Goal: Task Accomplishment & Management: Use online tool/utility

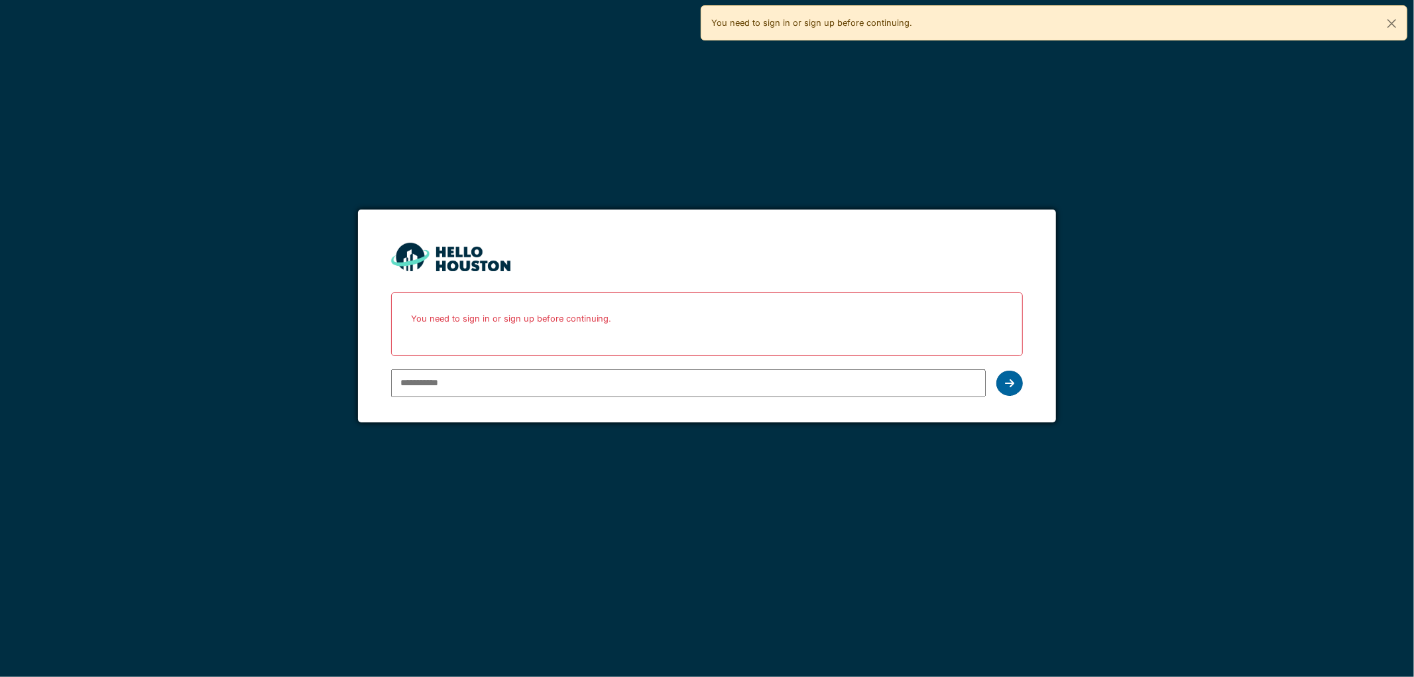
type input "**********"
click at [1007, 378] on icon at bounding box center [1009, 383] width 9 height 11
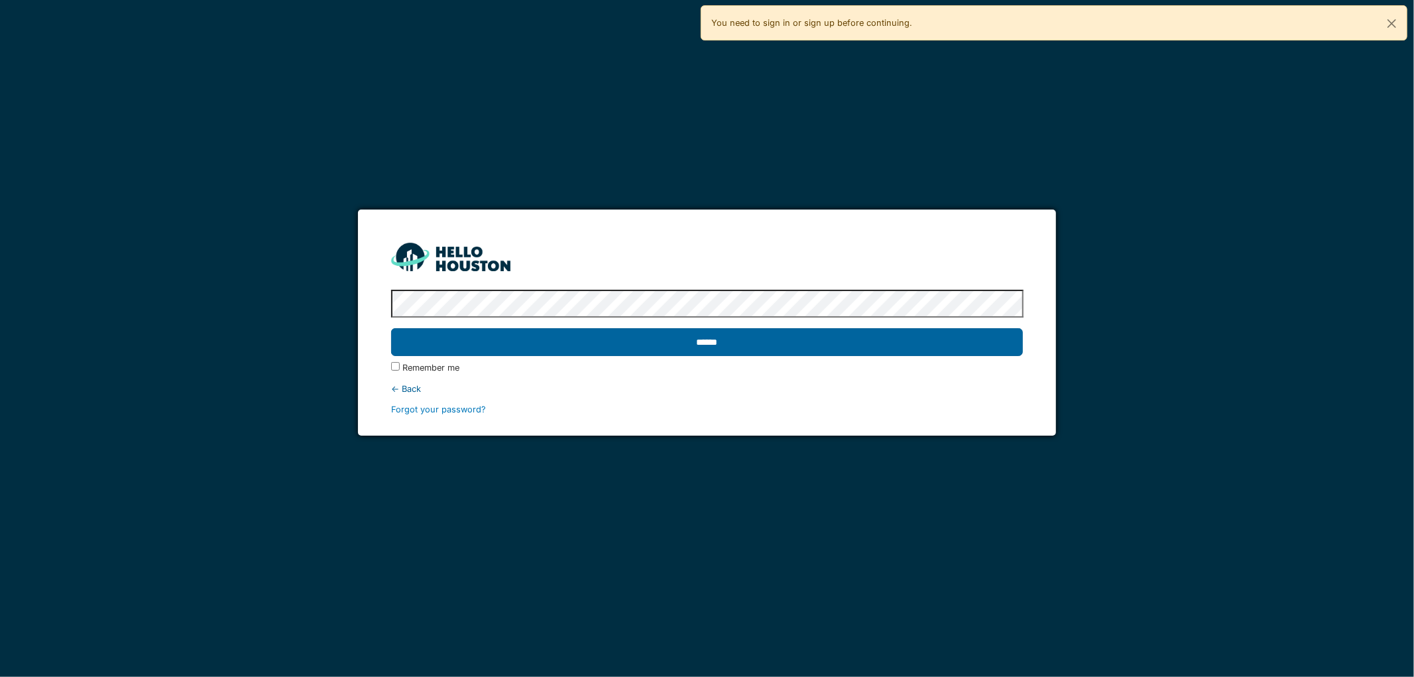
click at [627, 335] on input "******" at bounding box center [707, 342] width 632 height 28
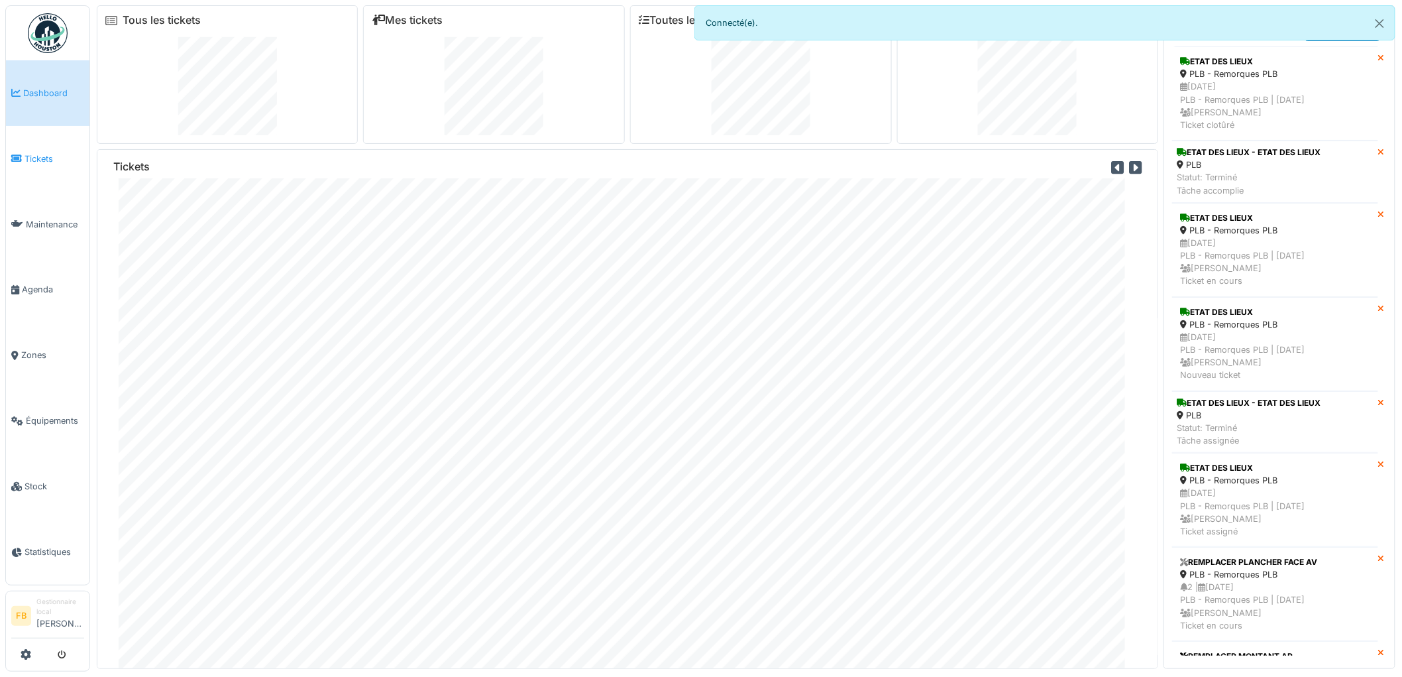
click at [45, 153] on span "Tickets" at bounding box center [55, 158] width 60 height 13
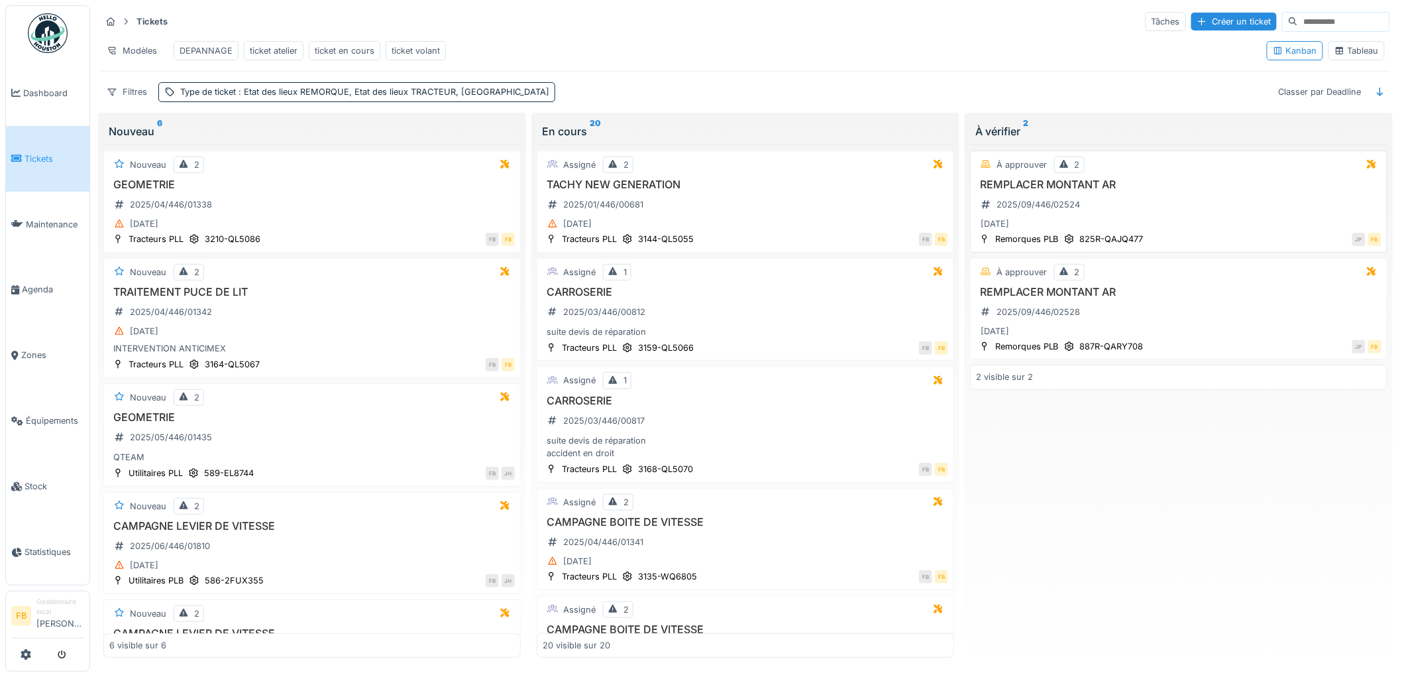
click at [1182, 222] on div "REMPLACER MONTANT AR 2025/09/446/02524 02/09/2025" at bounding box center [1179, 205] width 406 height 54
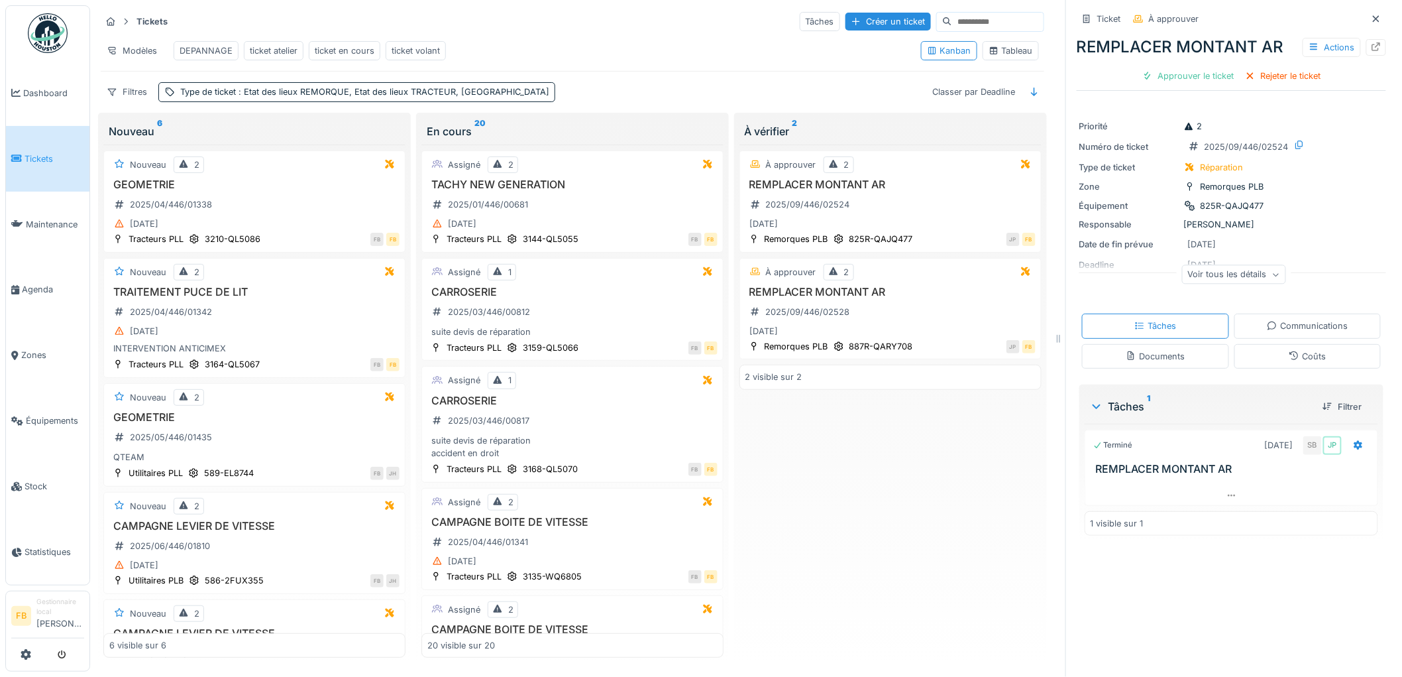
click at [1309, 368] on div "Coûts" at bounding box center [1308, 356] width 147 height 25
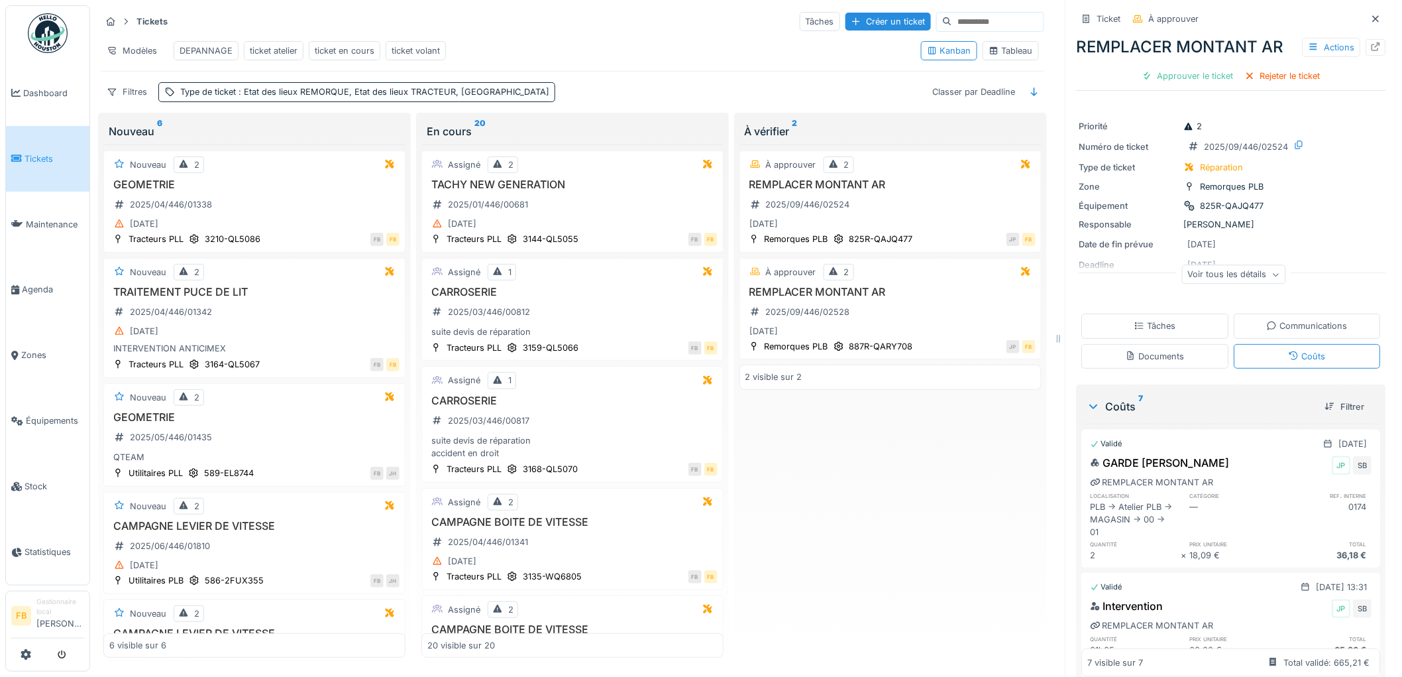
drag, startPoint x: 1177, startPoint y: 69, endPoint x: 1186, endPoint y: 125, distance: 56.4
click at [1177, 69] on div "Approuver le ticket" at bounding box center [1188, 76] width 103 height 18
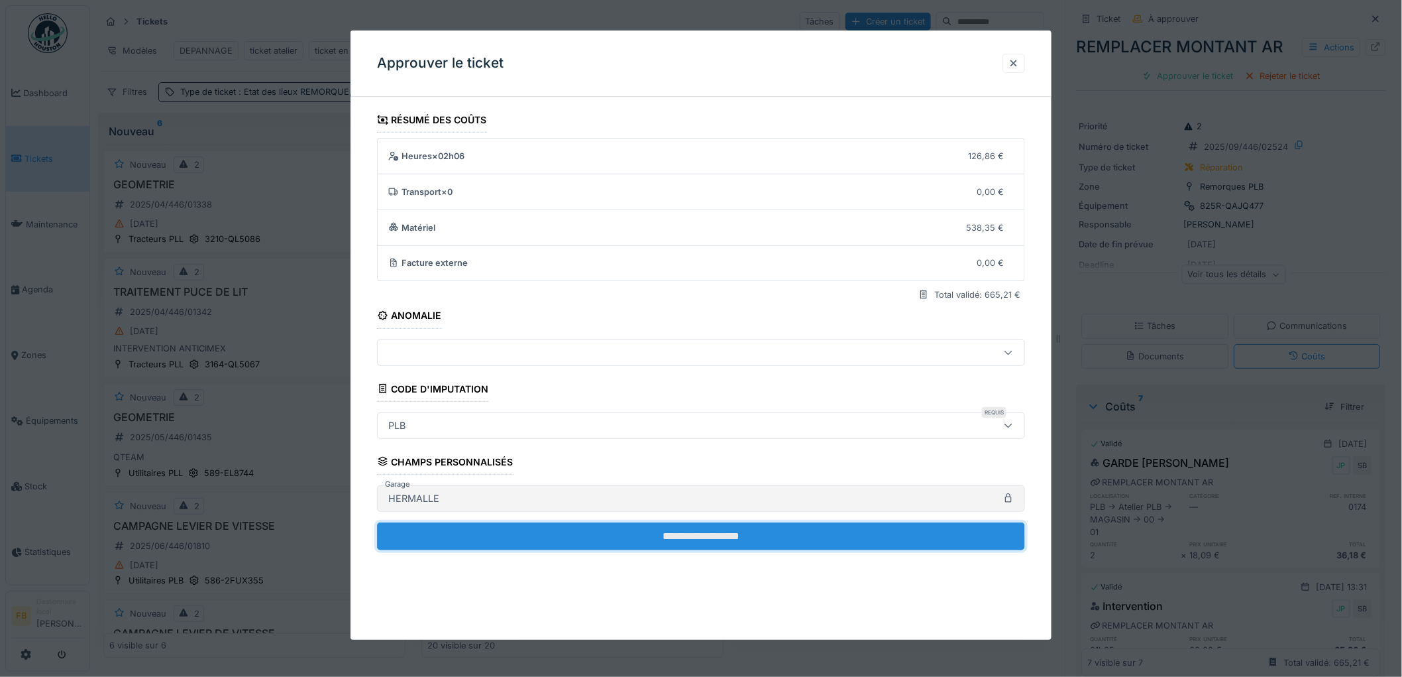
click at [738, 541] on input "**********" at bounding box center [701, 536] width 648 height 28
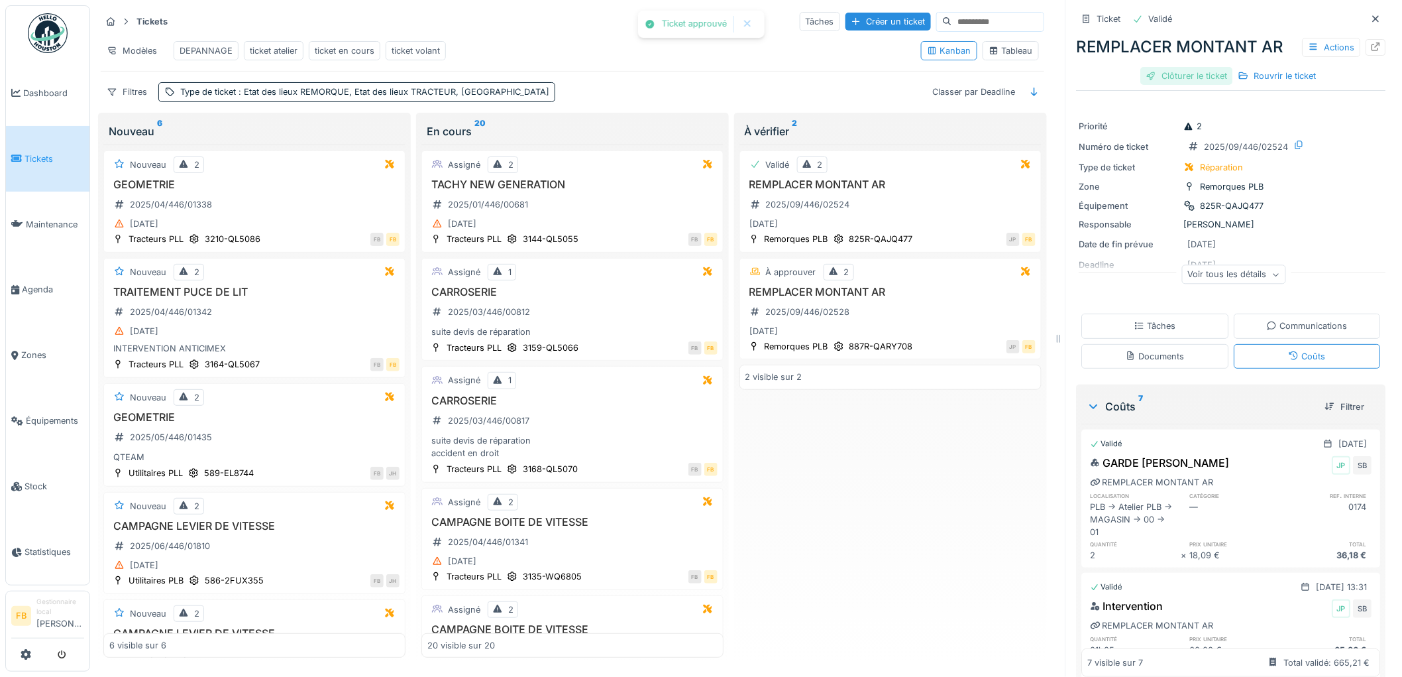
click at [1157, 67] on div "Clôturer le ticket" at bounding box center [1187, 76] width 92 height 18
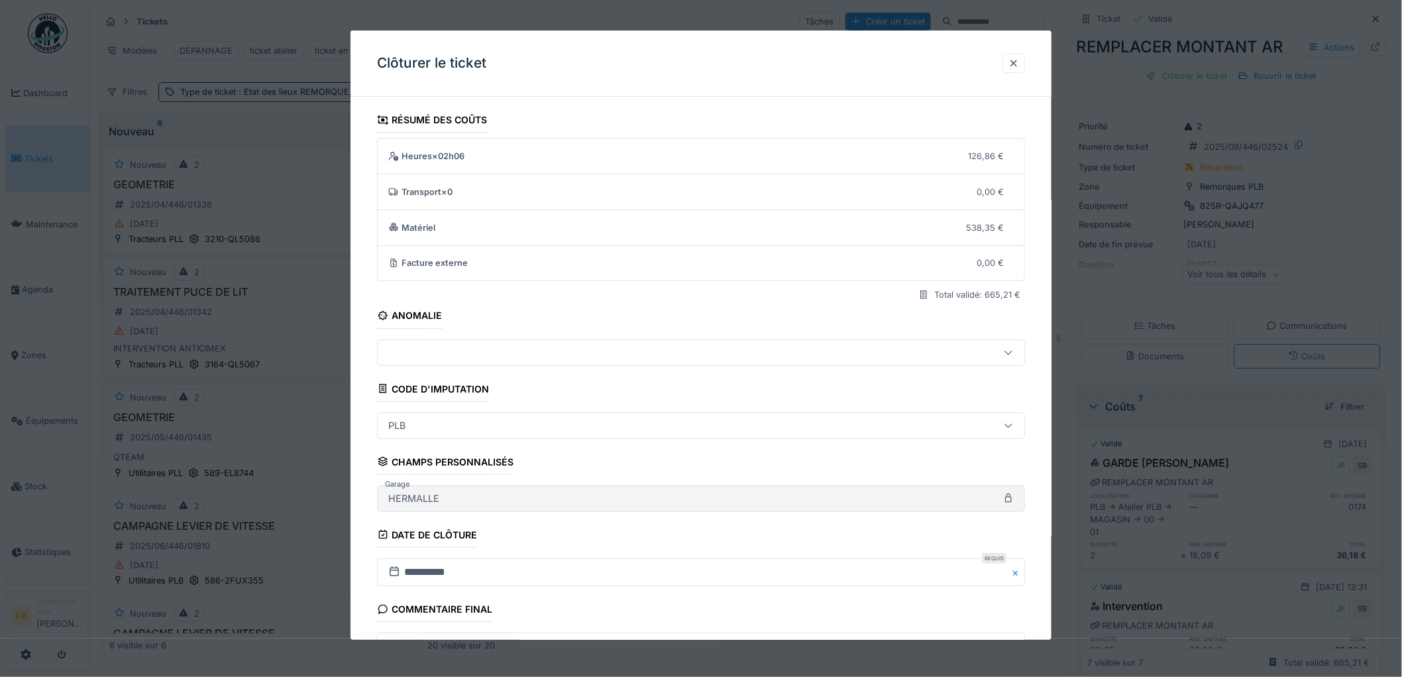
scroll to position [127, 0]
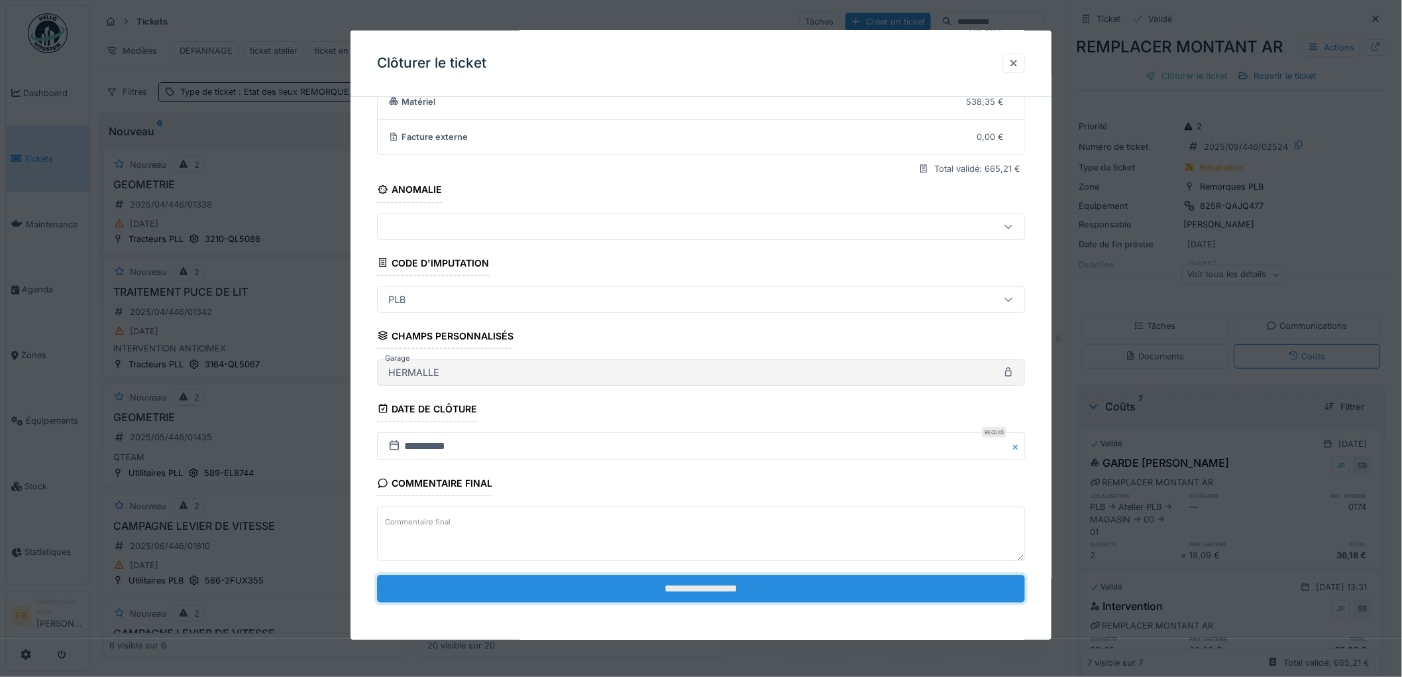
click at [613, 579] on input "**********" at bounding box center [701, 589] width 648 height 28
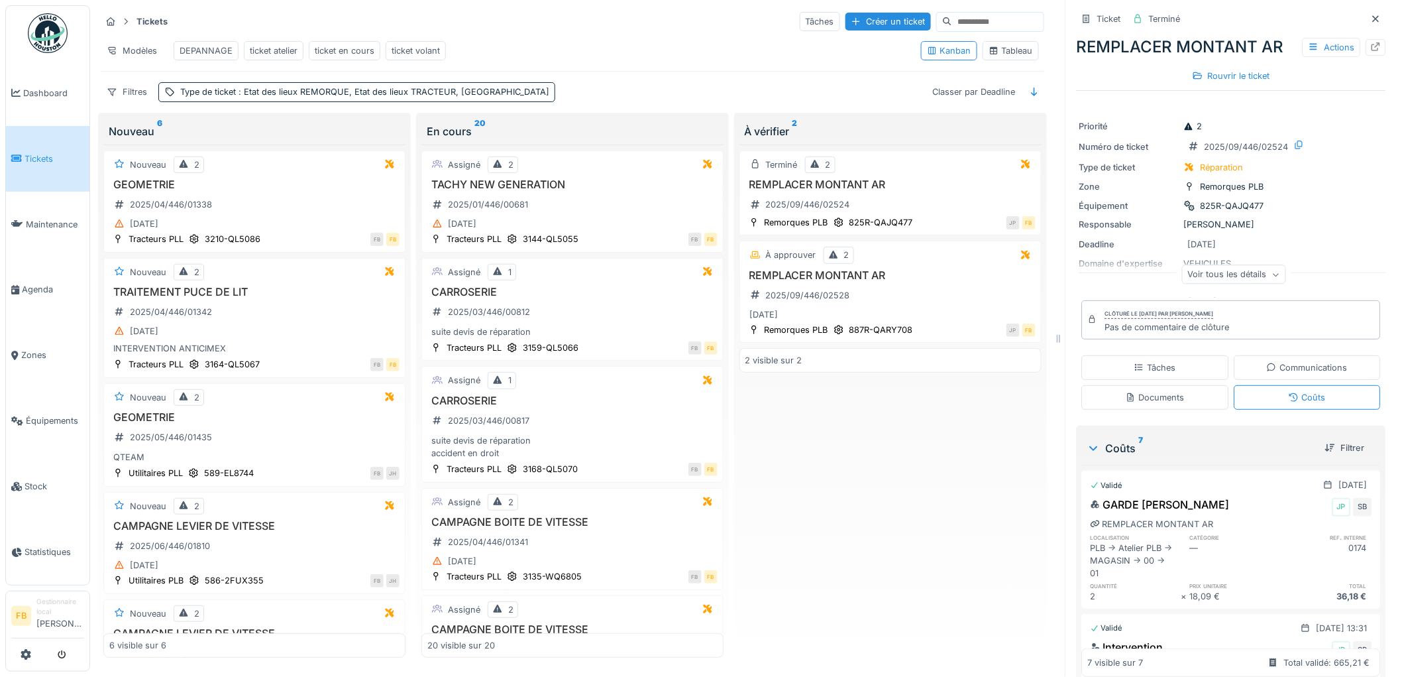
scroll to position [0, 0]
click at [1308, 43] on div "Actions" at bounding box center [1332, 47] width 58 height 19
drag, startPoint x: 1078, startPoint y: 254, endPoint x: 1077, endPoint y: 239, distance: 14.6
click at [1077, 239] on div "Priorité 2 Numéro de ticket 2025/09/446/02524 Type de ticket Réparation Zone Re…" at bounding box center [1231, 205] width 309 height 186
click at [1327, 228] on div "Responsable Farid Benaissa" at bounding box center [1232, 224] width 304 height 13
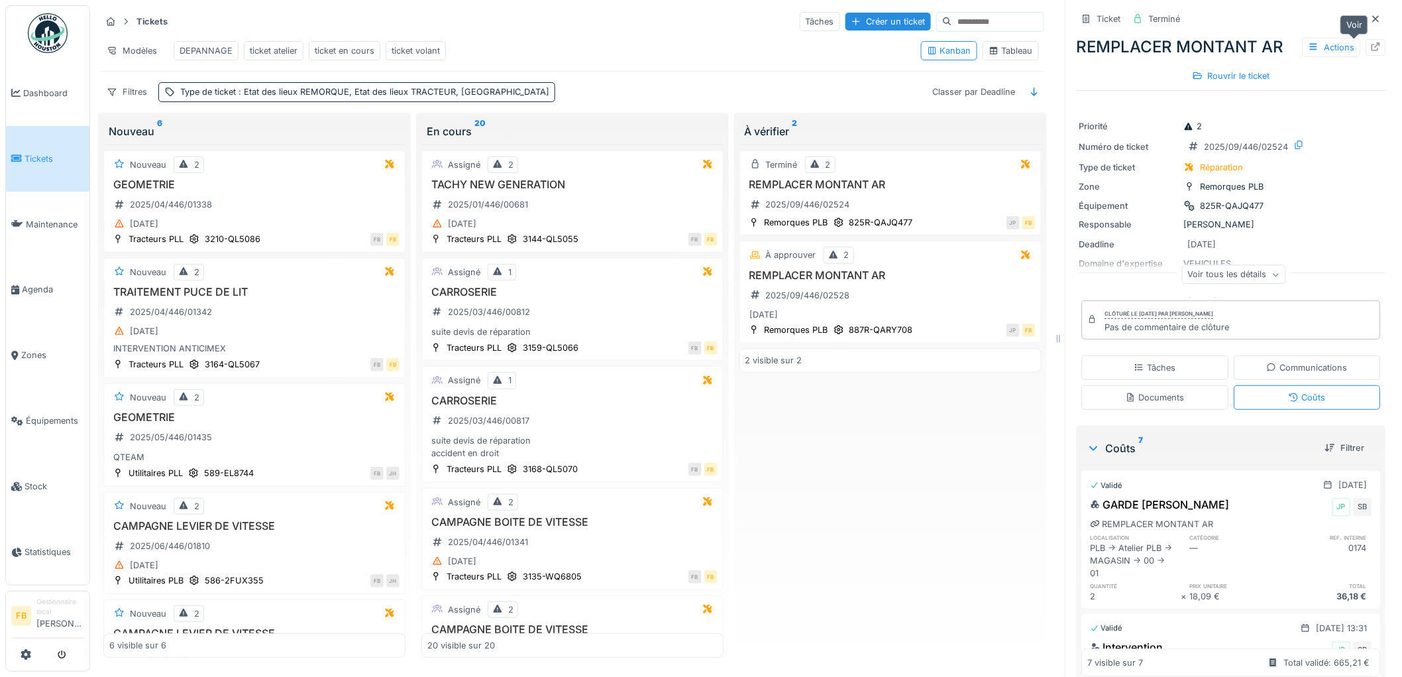
click at [1373, 42] on icon at bounding box center [1377, 46] width 9 height 9
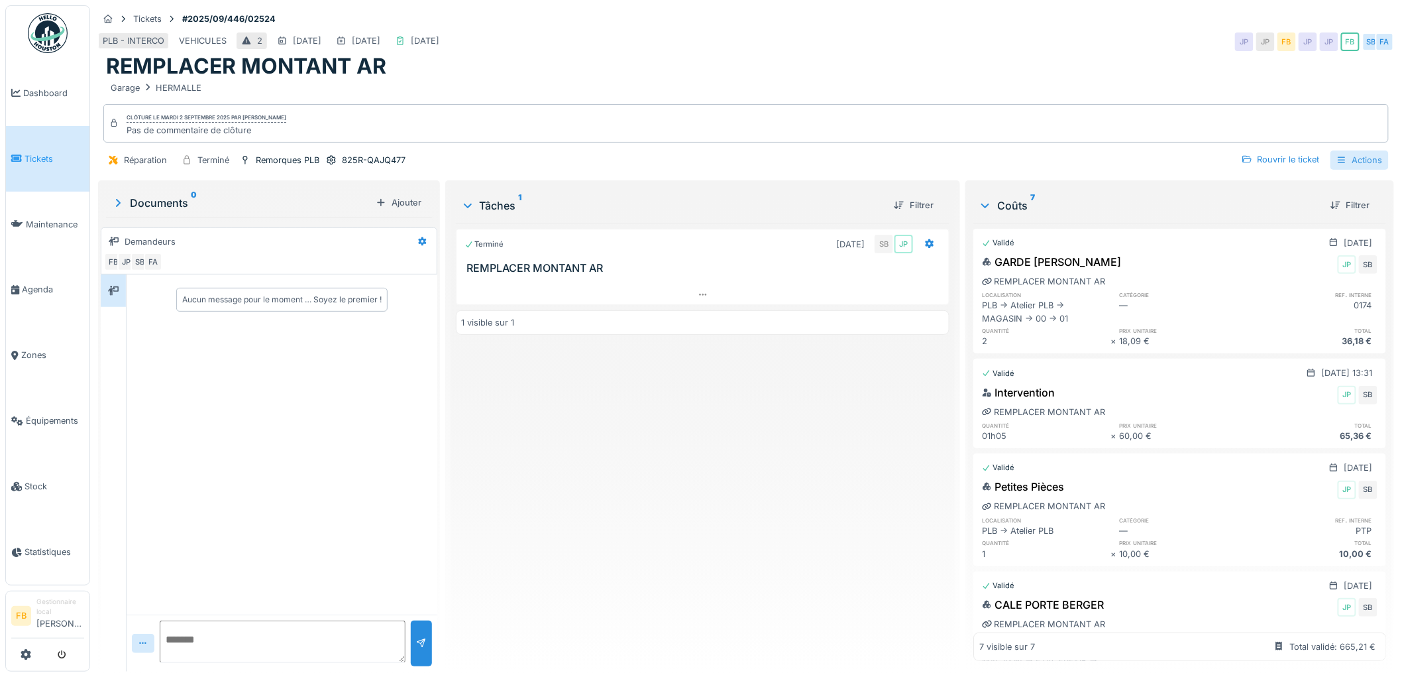
click at [1359, 156] on div "Actions" at bounding box center [1360, 159] width 58 height 19
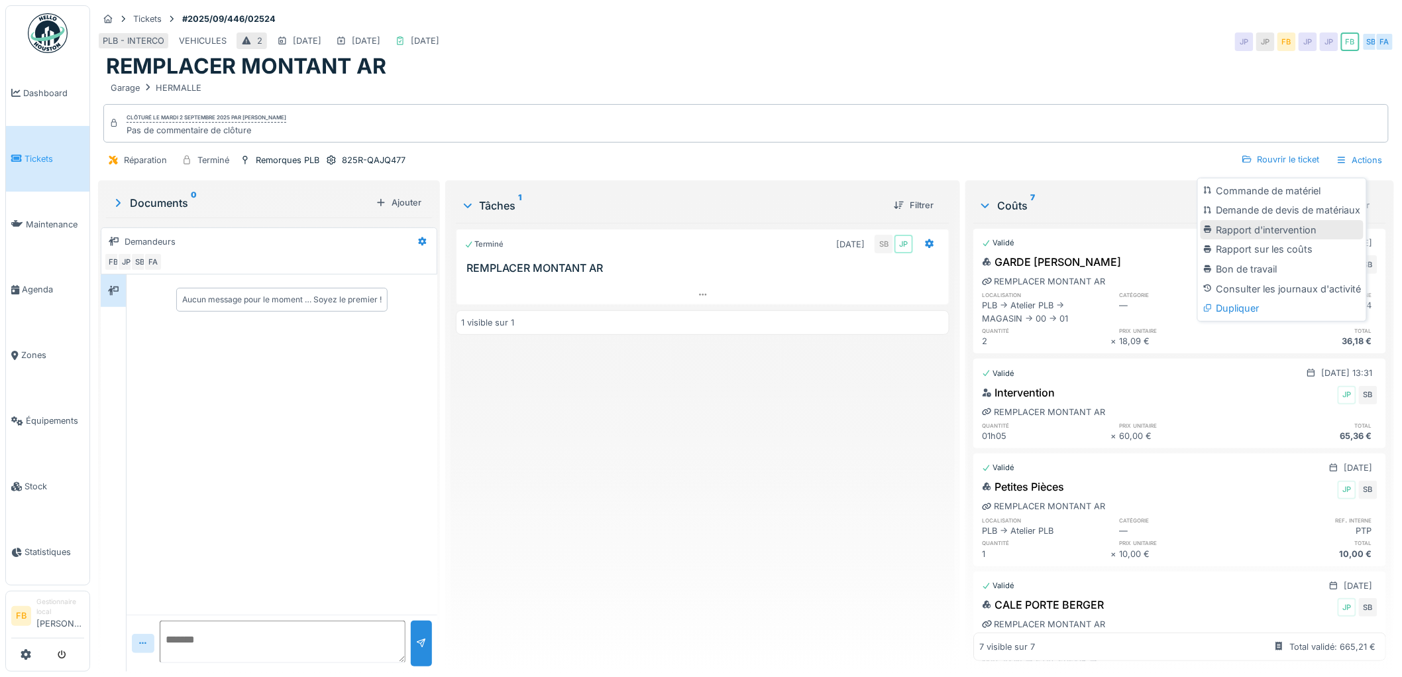
click at [1299, 225] on div "Rapport d'intervention" at bounding box center [1282, 230] width 163 height 20
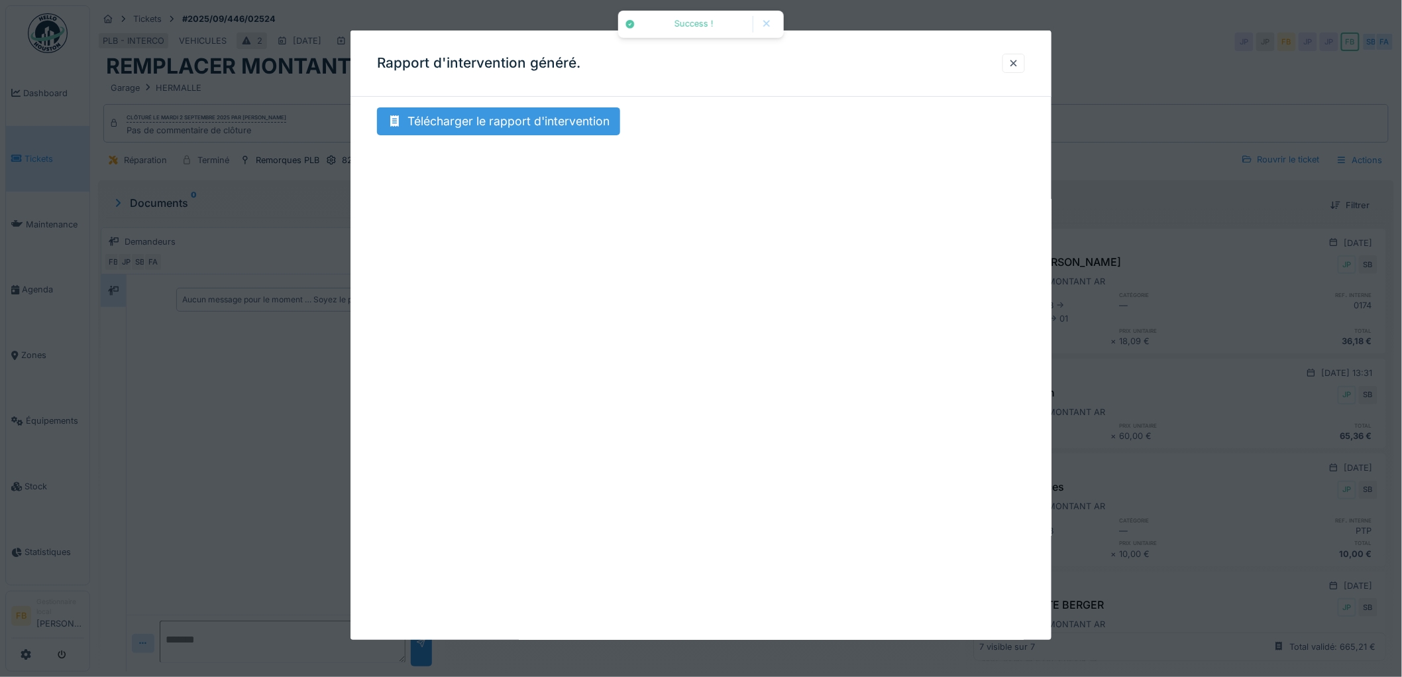
click at [533, 122] on div "Télécharger le rapport d'intervention" at bounding box center [498, 121] width 243 height 28
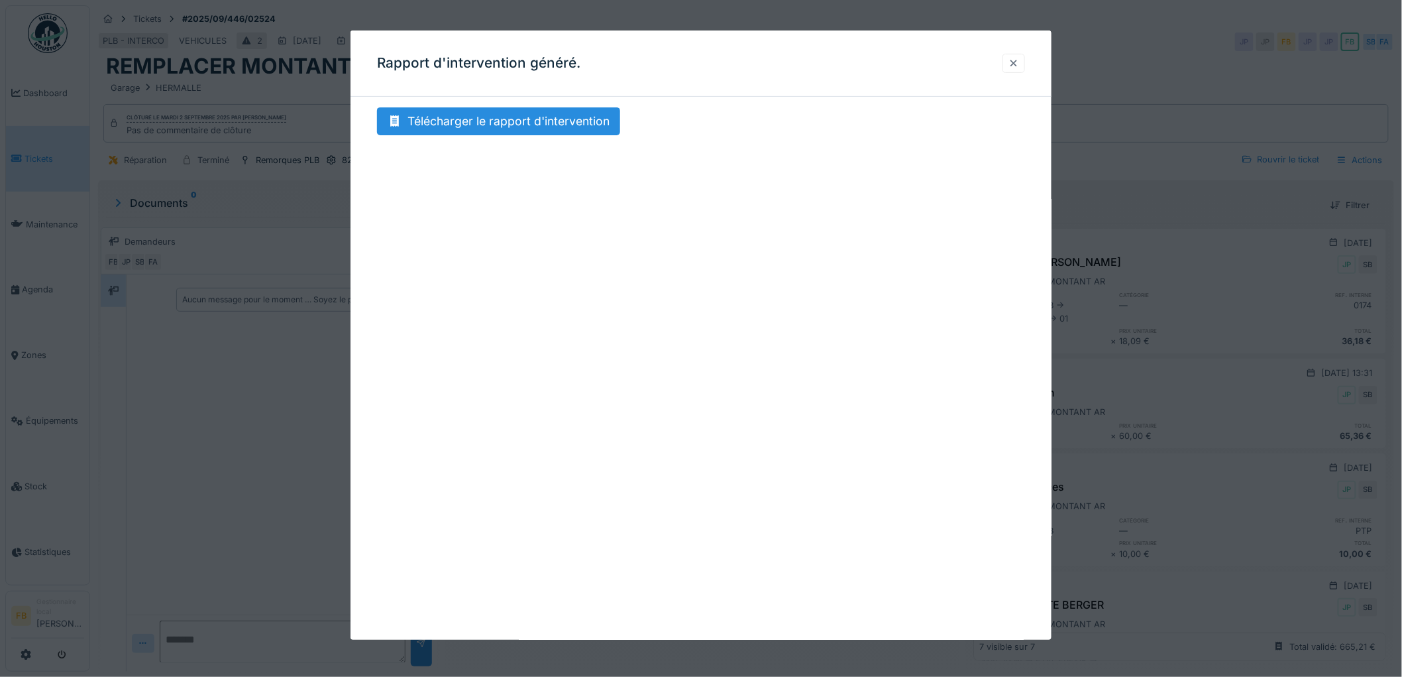
click at [1013, 60] on div at bounding box center [1014, 63] width 23 height 19
